Goal: Transaction & Acquisition: Book appointment/travel/reservation

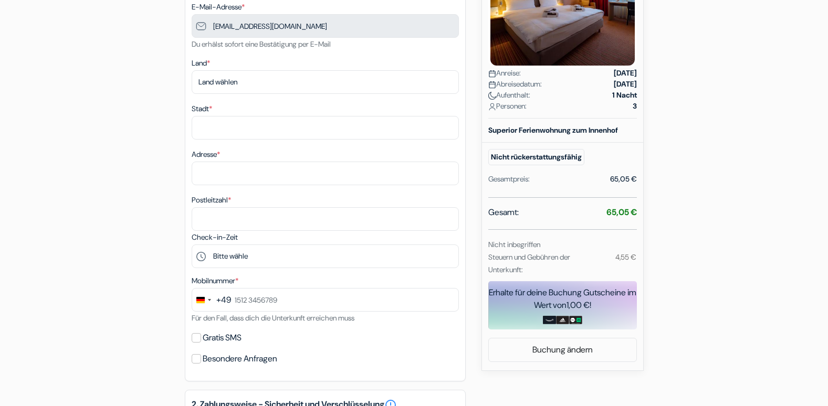
scroll to position [194, 0]
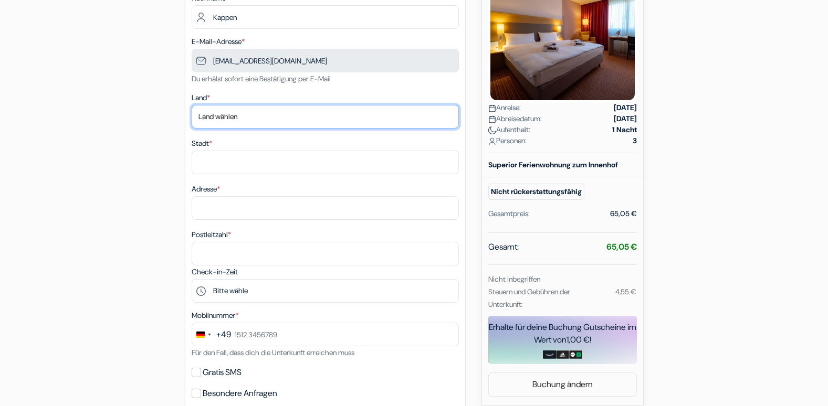
click at [374, 116] on select "Land wählen Abchasien [GEOGRAPHIC_DATA] [GEOGRAPHIC_DATA] [GEOGRAPHIC_DATA] Ame…" at bounding box center [325, 117] width 267 height 24
click at [192, 105] on select "Land wählen Abchasien [GEOGRAPHIC_DATA] [GEOGRAPHIC_DATA] [GEOGRAPHIC_DATA] Ame…" at bounding box center [325, 117] width 267 height 24
click at [328, 118] on select "Land wählen Abchasien [GEOGRAPHIC_DATA] [GEOGRAPHIC_DATA] [GEOGRAPHIC_DATA] Ame…" at bounding box center [325, 117] width 267 height 24
select select "de"
click at [192, 105] on select "Land wählen Abchasien [GEOGRAPHIC_DATA] [GEOGRAPHIC_DATA] [GEOGRAPHIC_DATA] Ame…" at bounding box center [325, 117] width 267 height 24
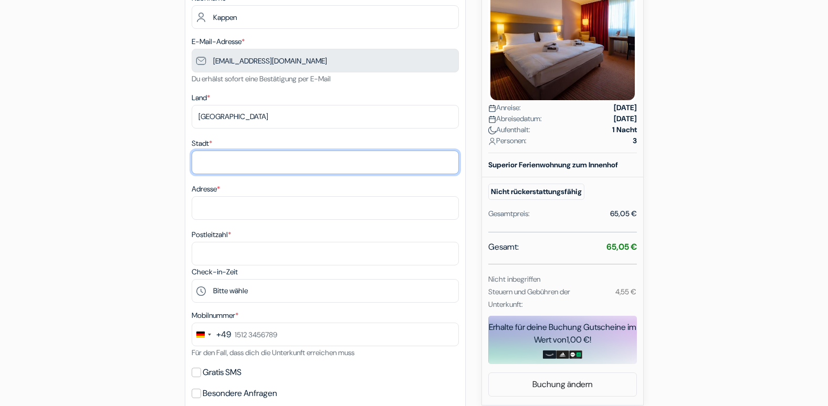
click at [288, 158] on input "Stadt *" at bounding box center [325, 163] width 267 height 24
type input "Esslingen"
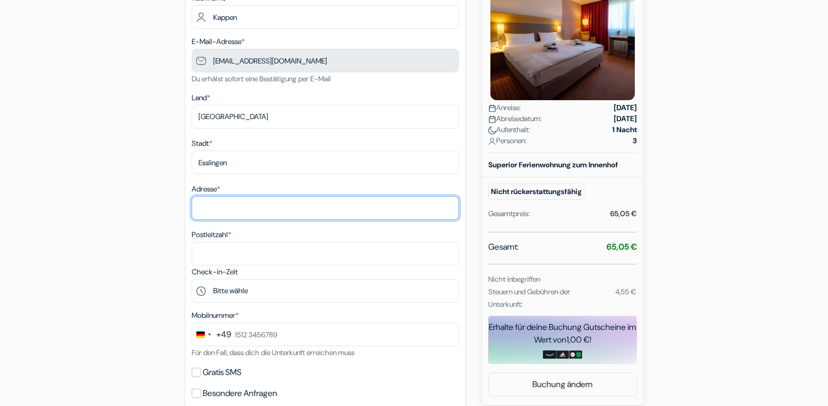
type input "[STREET_ADDRESS]"
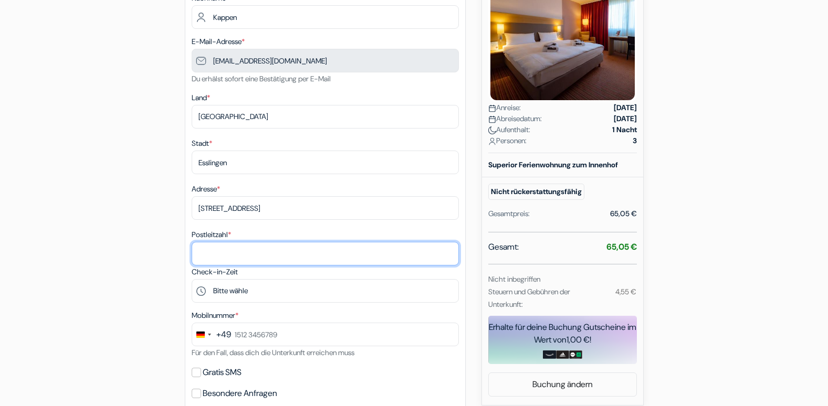
type input "73728"
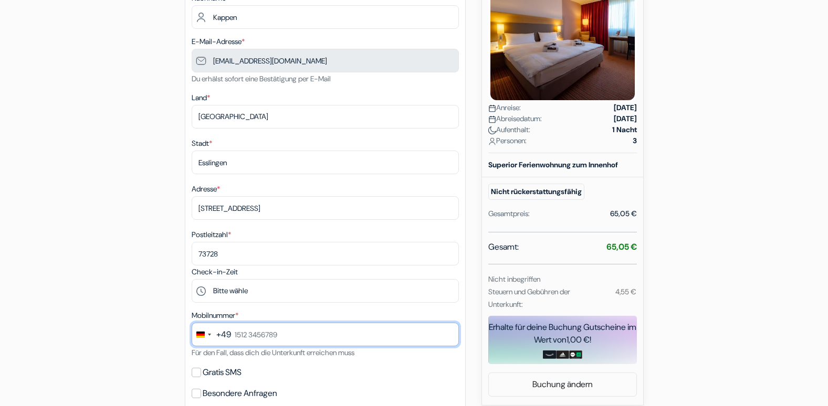
type input "017667068470"
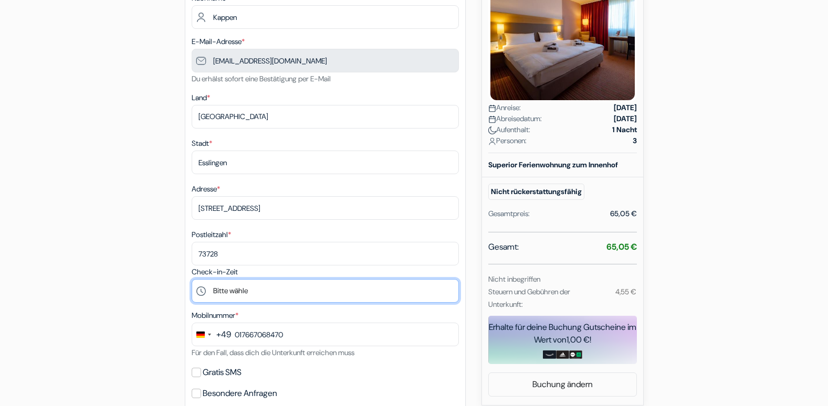
click at [261, 291] on select "Bitte wähle 15:00 16:00 17:00 18:00 19:00 20:00 21:00 22:00" at bounding box center [325, 291] width 267 height 24
select select "15"
click at [192, 279] on select "Bitte wähle 15:00 16:00 17:00 18:00 19:00 20:00 21:00 22:00" at bounding box center [325, 291] width 267 height 24
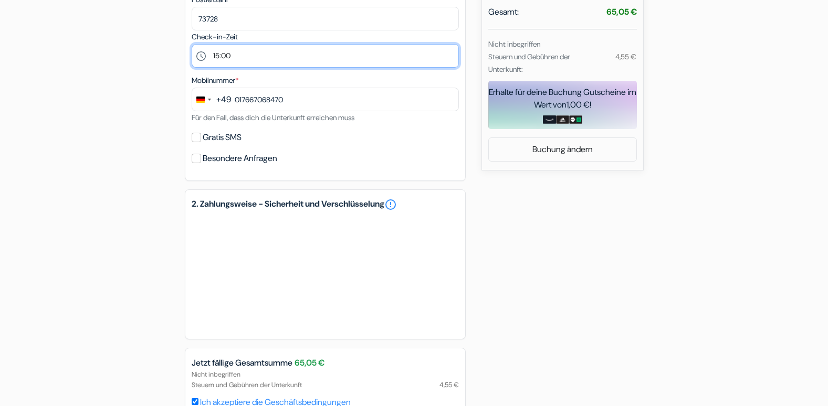
scroll to position [488, 0]
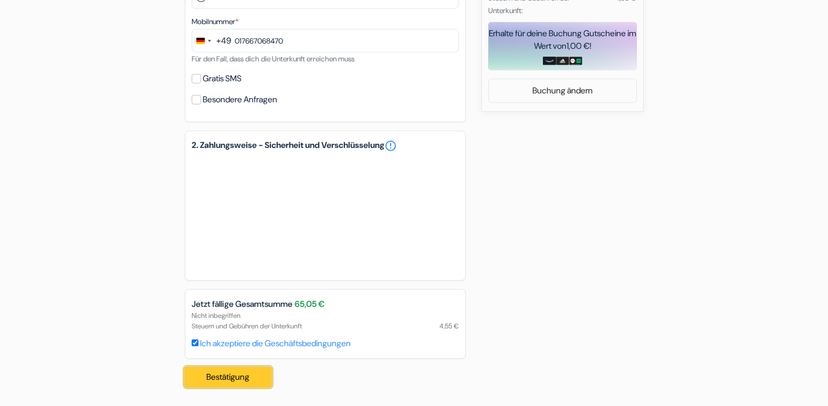
click at [247, 376] on button "Bestätigung Loading..." at bounding box center [228, 378] width 87 height 20
